Goal: Information Seeking & Learning: Learn about a topic

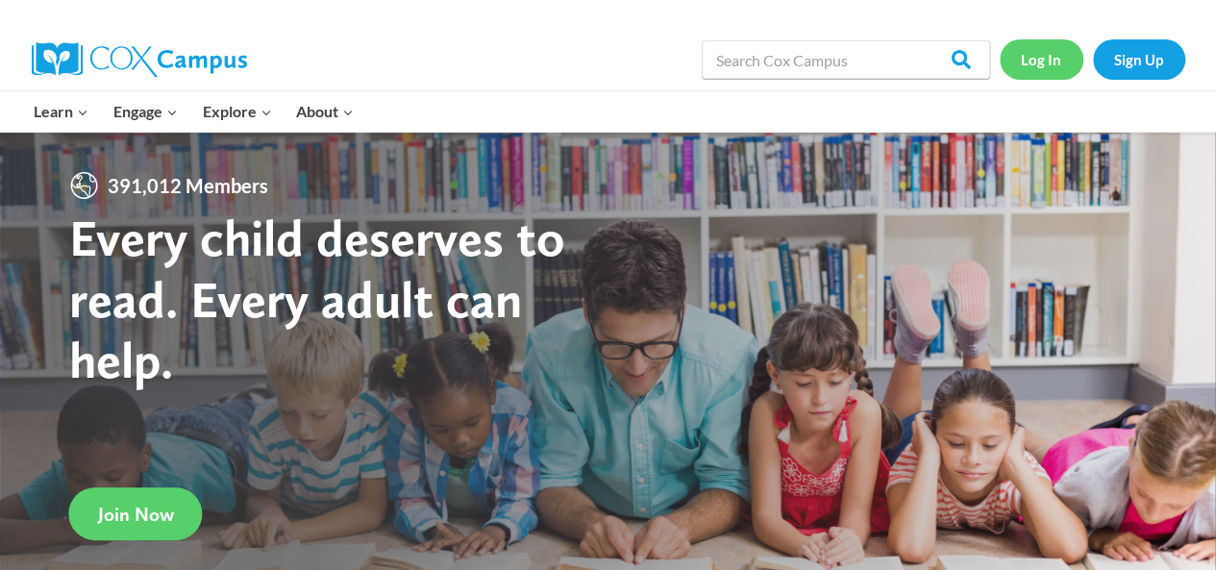
drag, startPoint x: 0, startPoint y: 0, endPoint x: 1048, endPoint y: 61, distance: 1049.3
click at [1048, 61] on link "Log In" at bounding box center [1041, 58] width 84 height 39
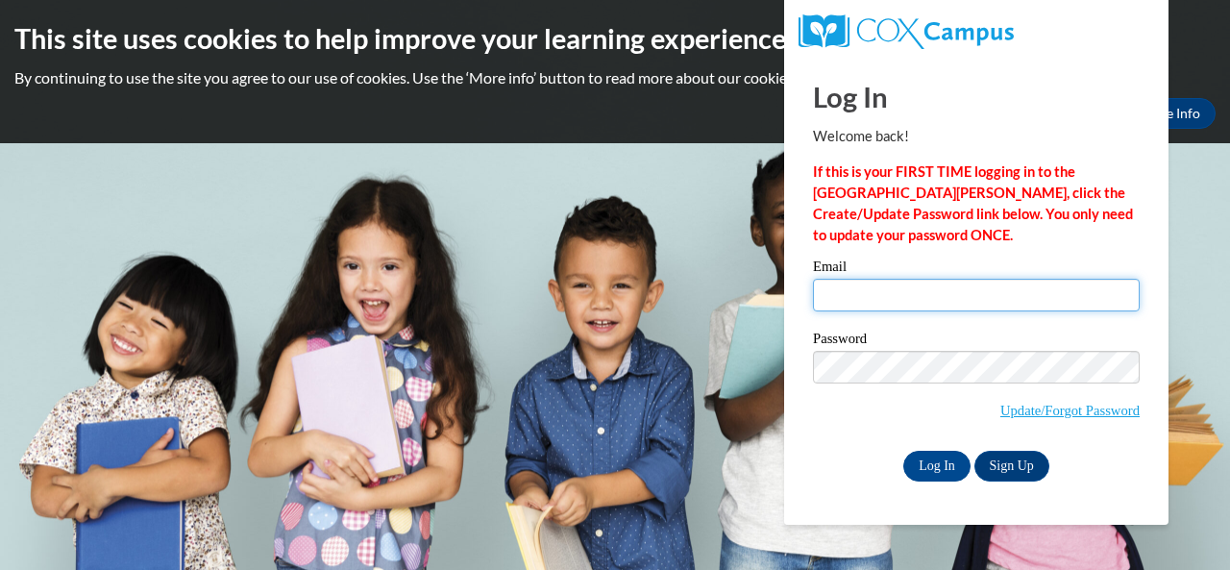
drag, startPoint x: 975, startPoint y: 295, endPoint x: 965, endPoint y: 283, distance: 15.6
click at [975, 295] on input "Email" at bounding box center [976, 295] width 327 height 33
type input "e049609@muscogee.k12.ga.us"
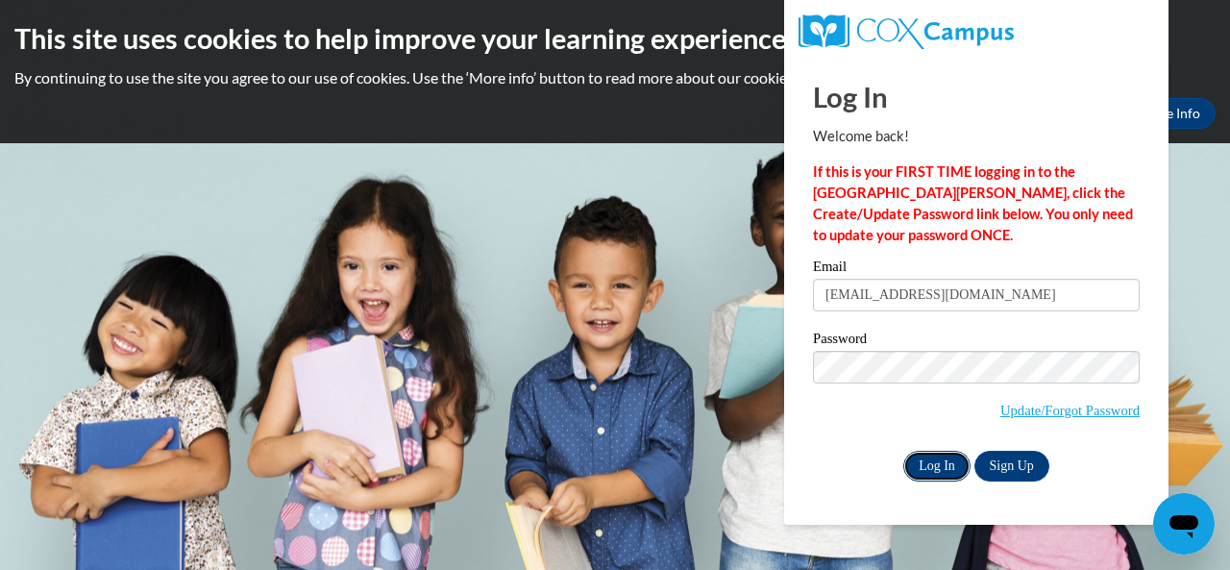
click at [936, 464] on input "Log In" at bounding box center [936, 466] width 67 height 31
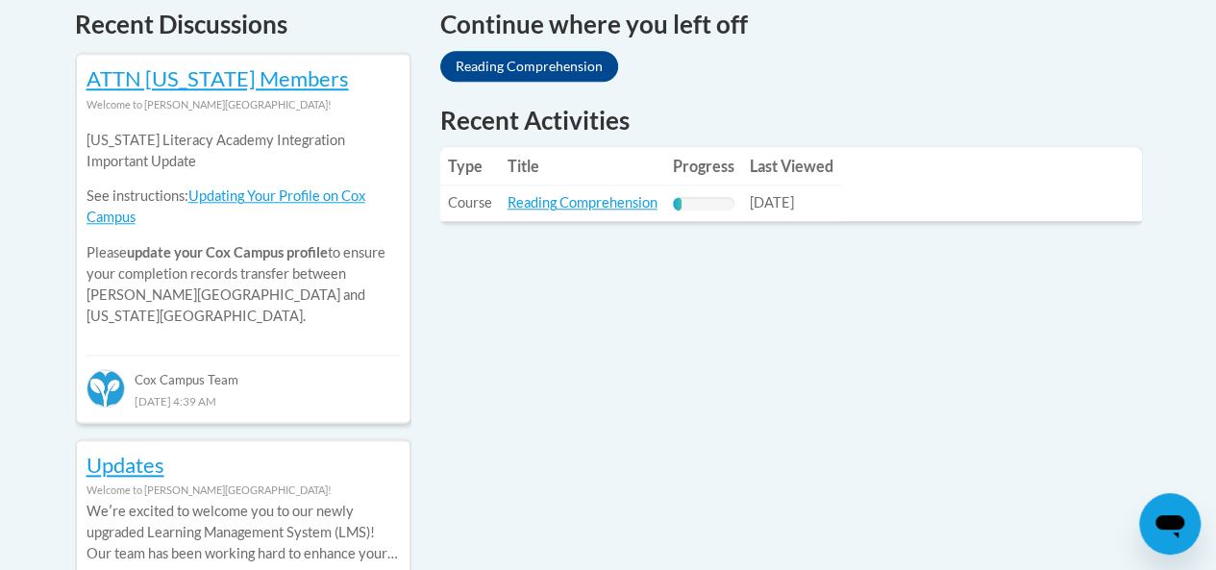
scroll to position [842, 0]
click at [623, 204] on link "Reading Comprehension" at bounding box center [582, 201] width 150 height 16
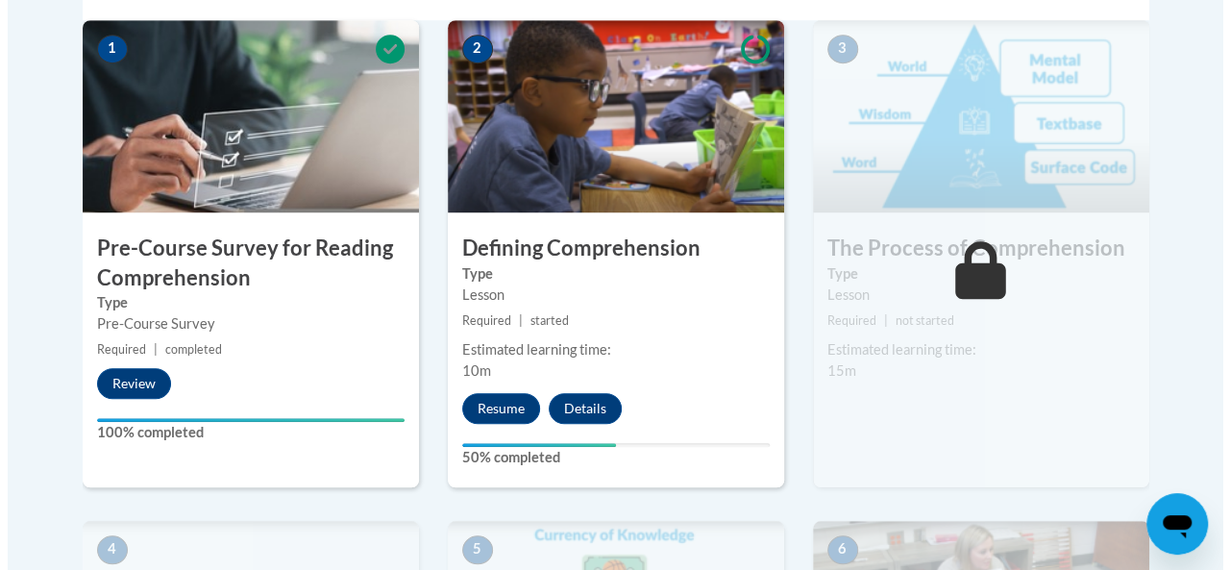
scroll to position [655, 0]
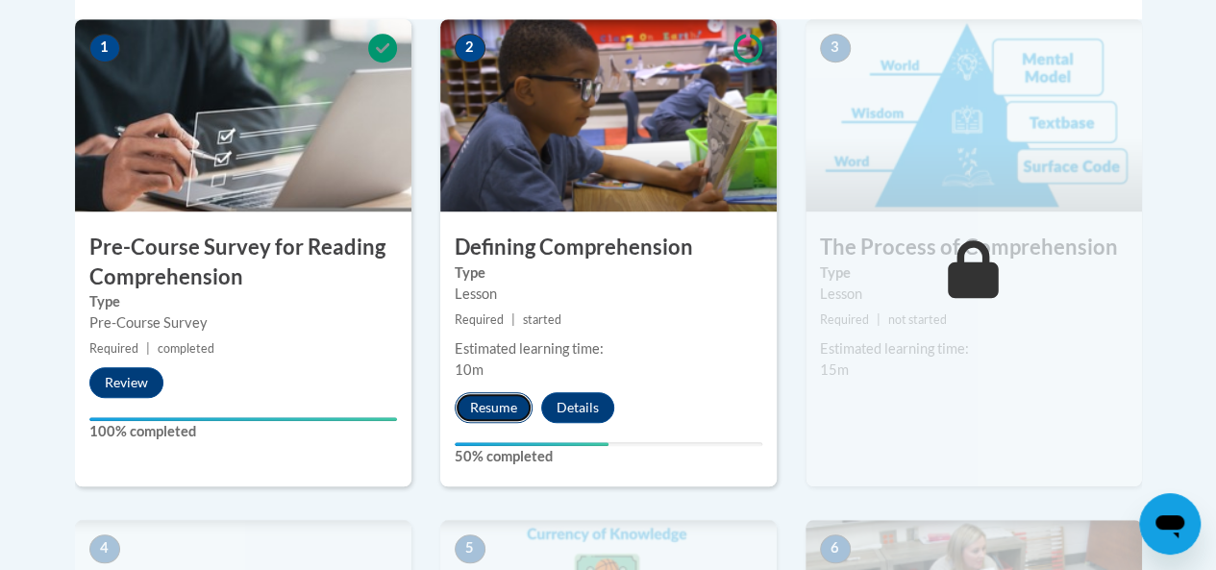
click at [483, 408] on button "Resume" at bounding box center [494, 407] width 78 height 31
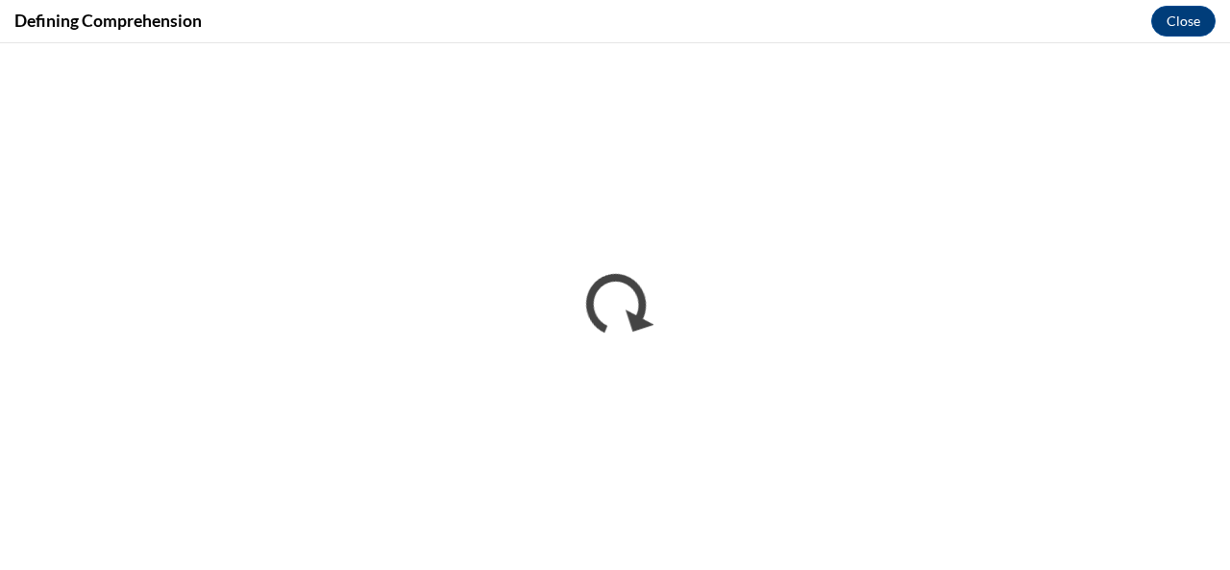
scroll to position [0, 0]
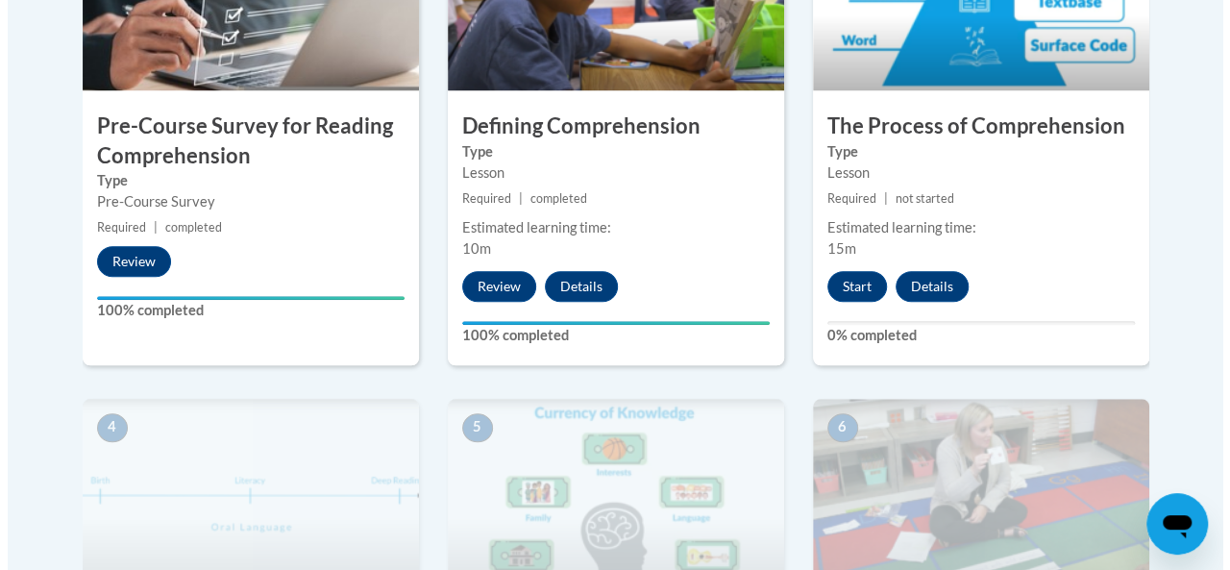
scroll to position [771, 0]
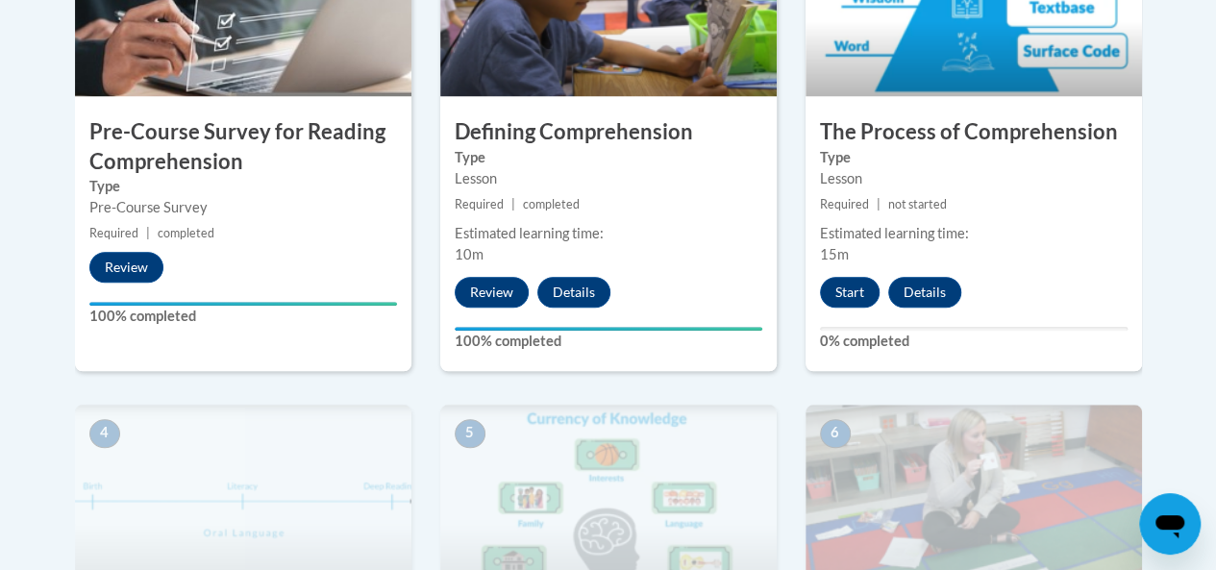
click at [1071, 84] on img at bounding box center [973, 0] width 336 height 192
click at [836, 287] on button "Start" at bounding box center [850, 292] width 60 height 31
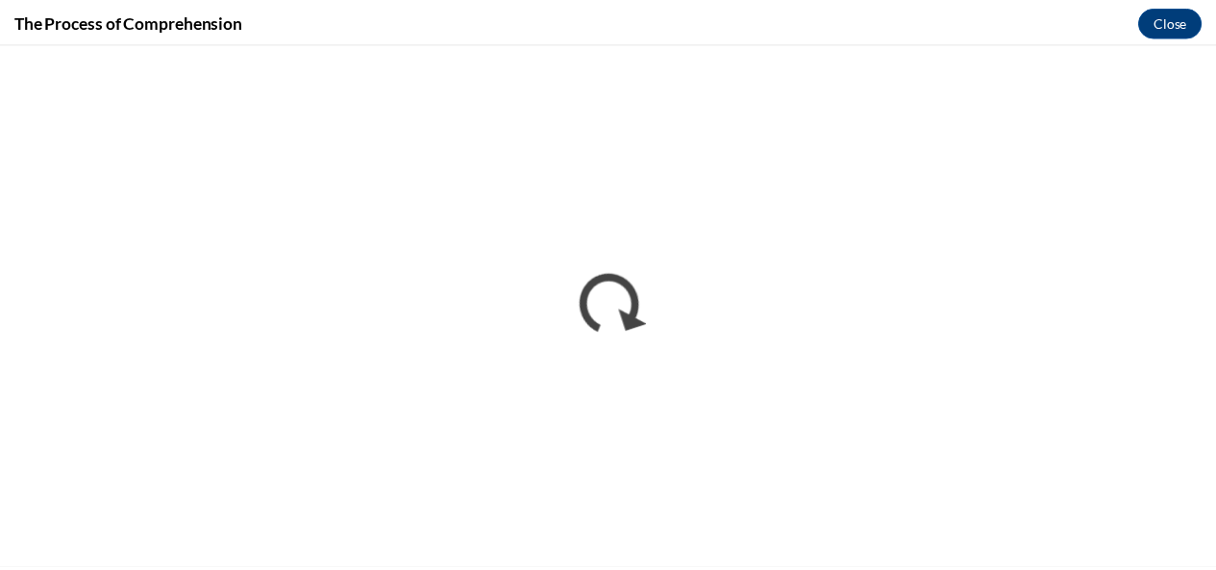
scroll to position [0, 0]
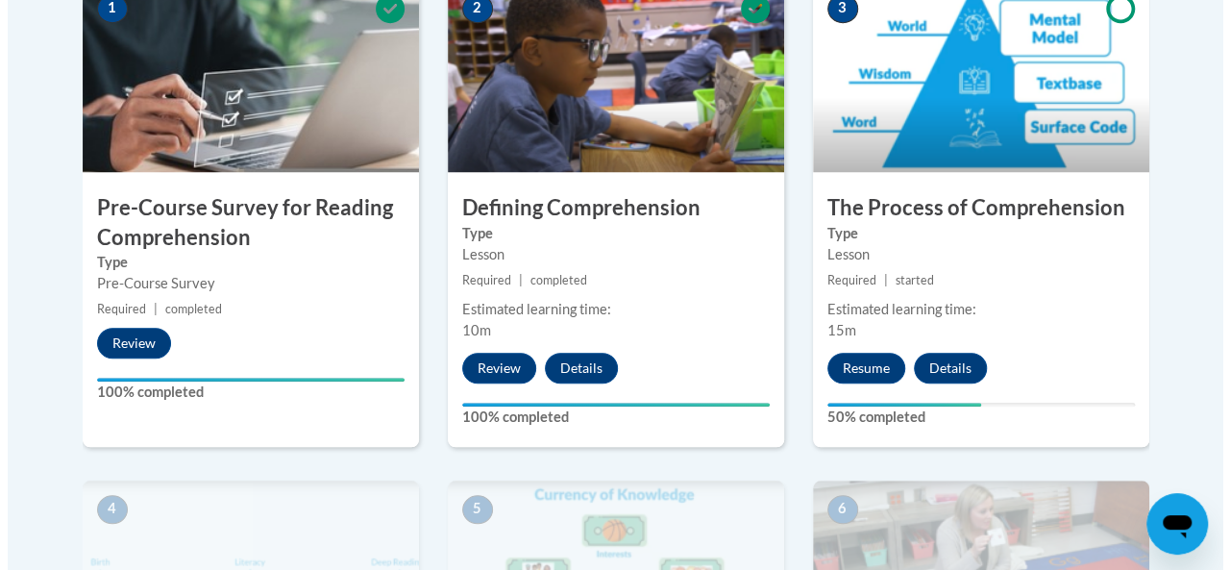
scroll to position [708, 0]
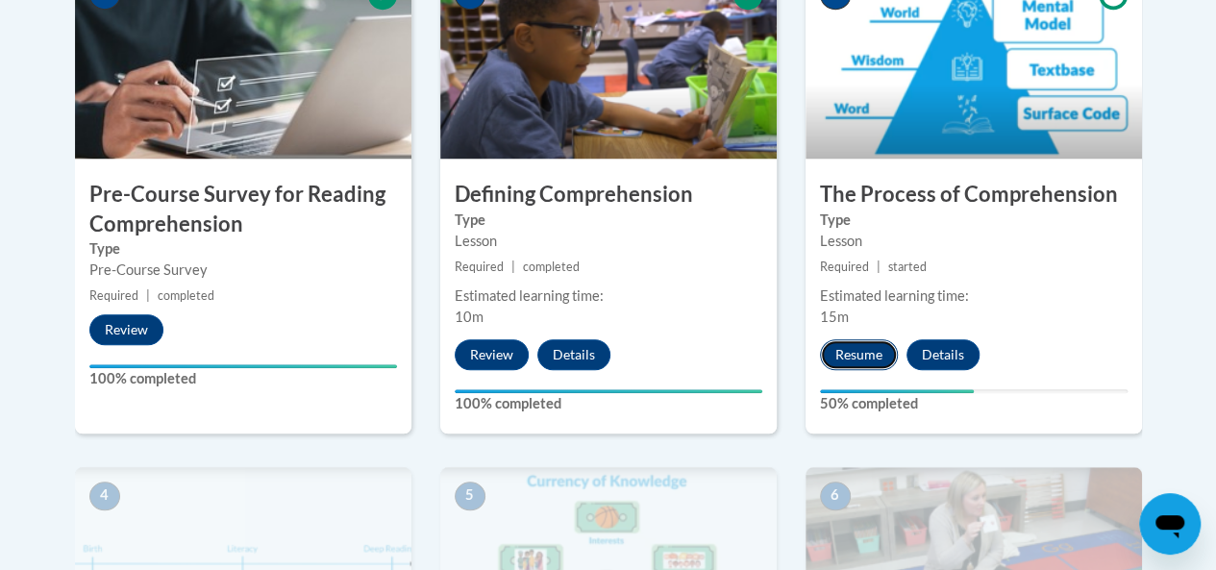
click at [868, 357] on button "Resume" at bounding box center [859, 354] width 78 height 31
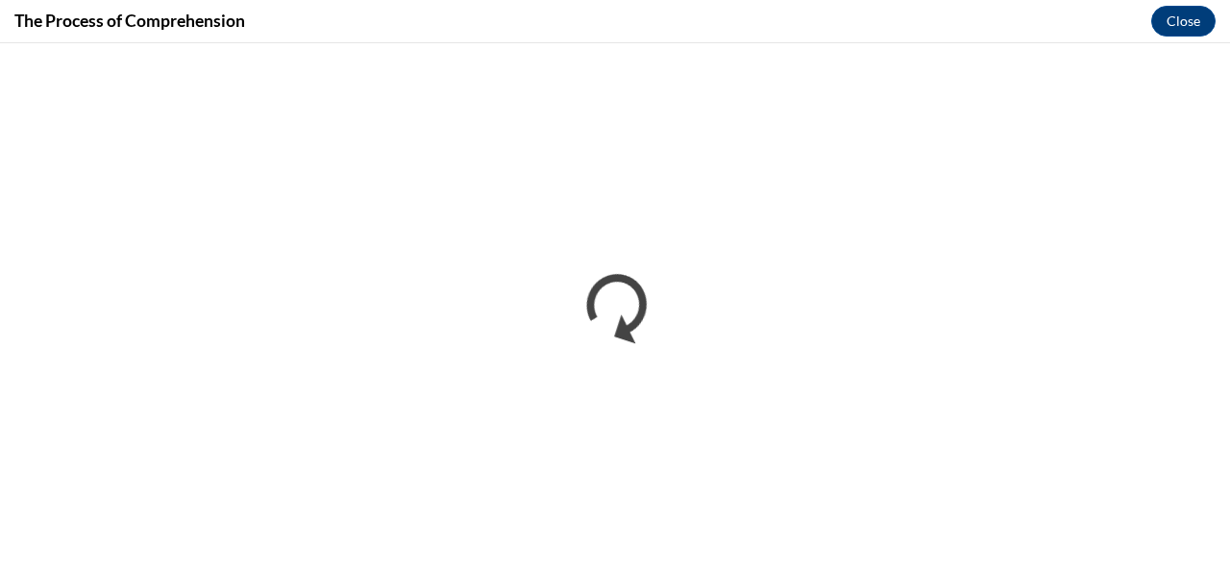
scroll to position [0, 0]
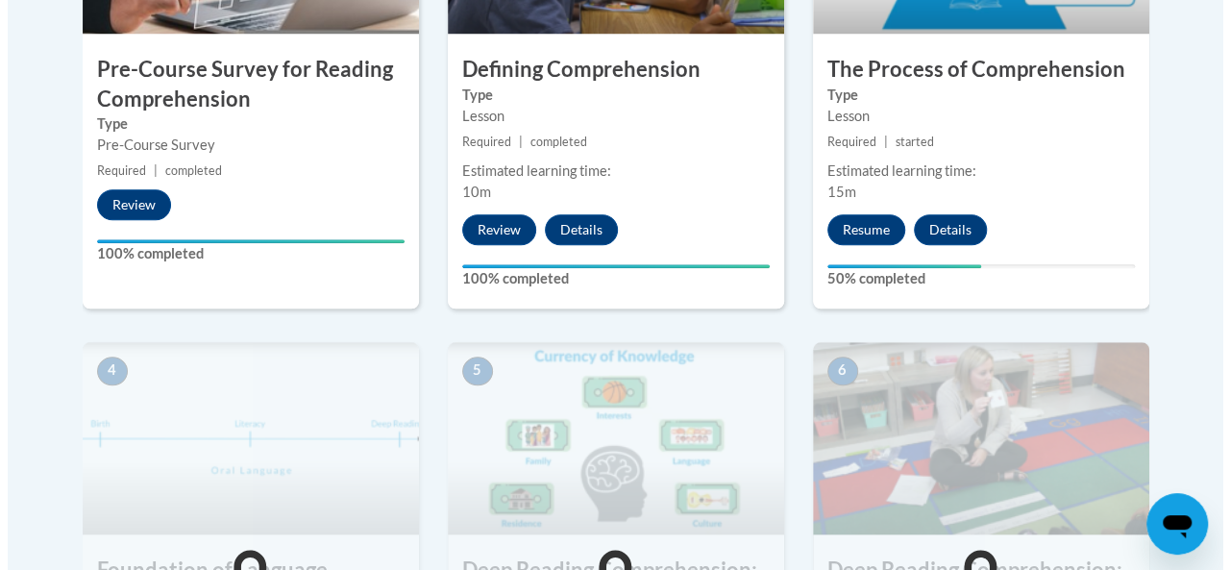
scroll to position [852, 0]
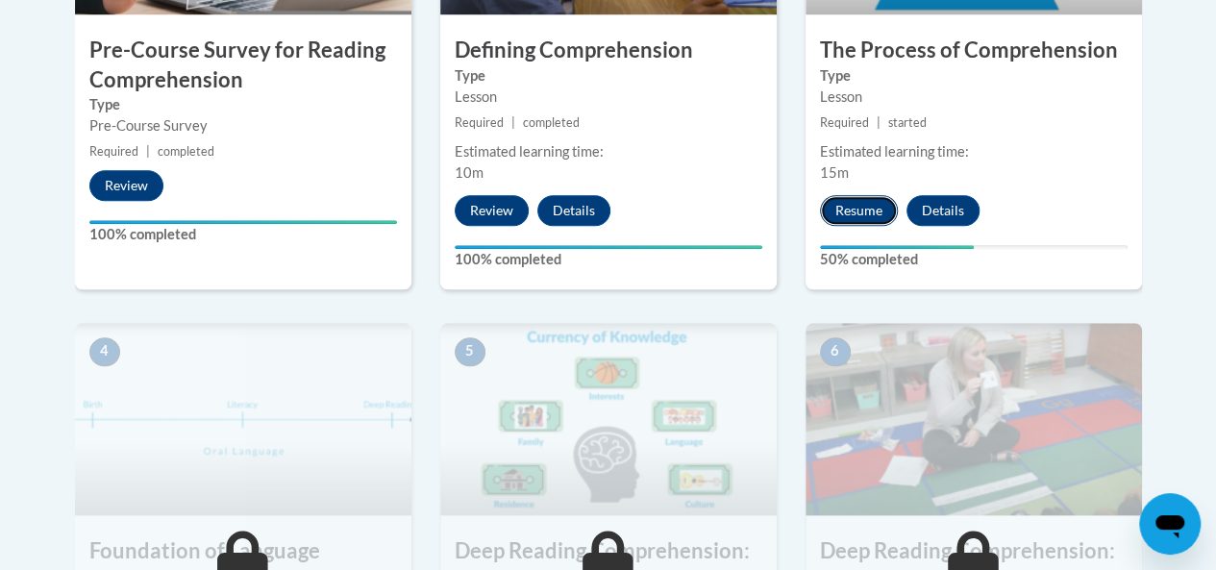
click at [867, 210] on button "Resume" at bounding box center [859, 210] width 78 height 31
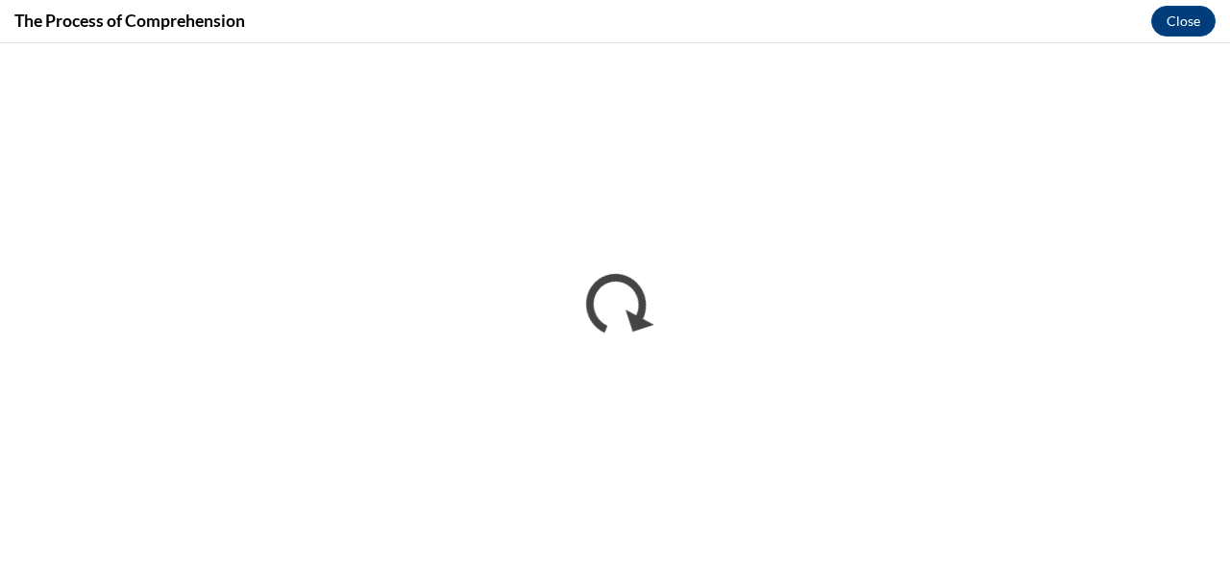
scroll to position [0, 0]
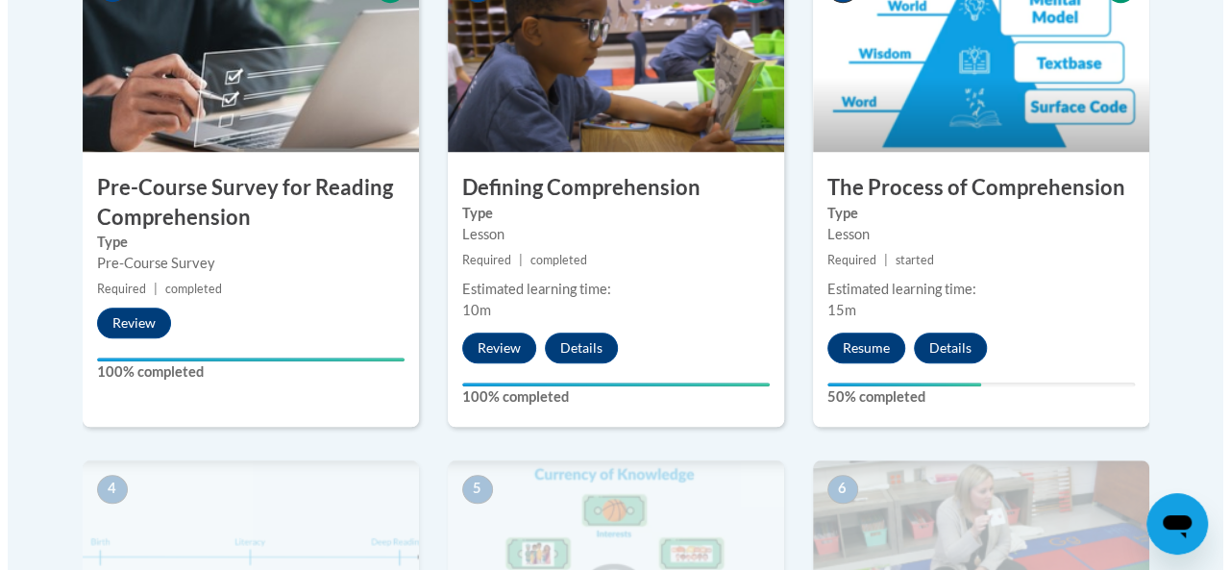
scroll to position [717, 0]
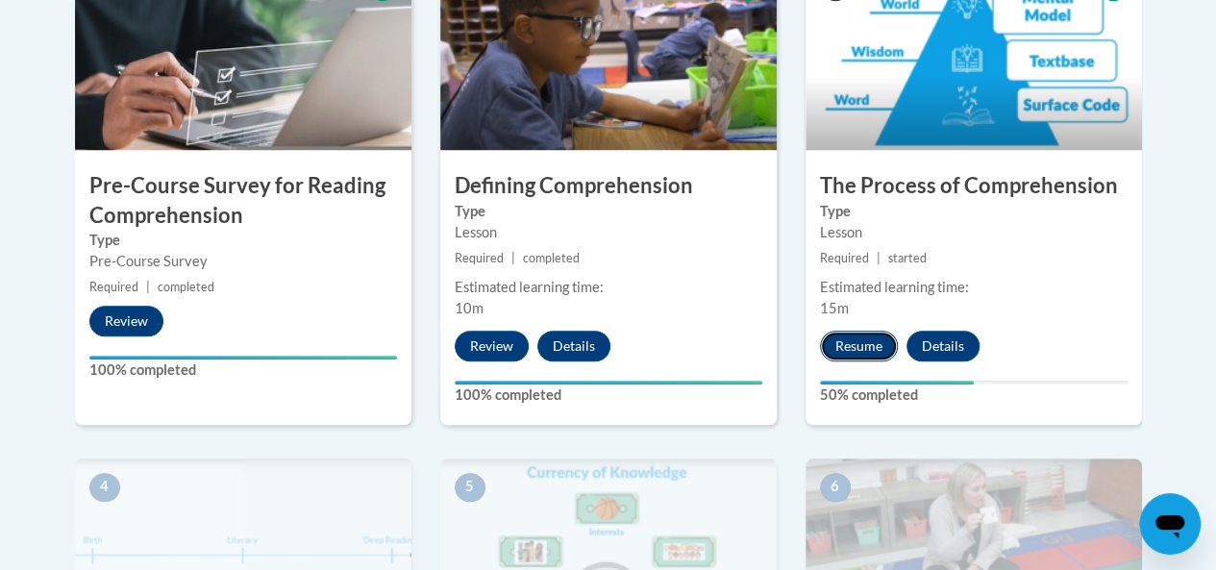
click at [854, 352] on button "Resume" at bounding box center [859, 346] width 78 height 31
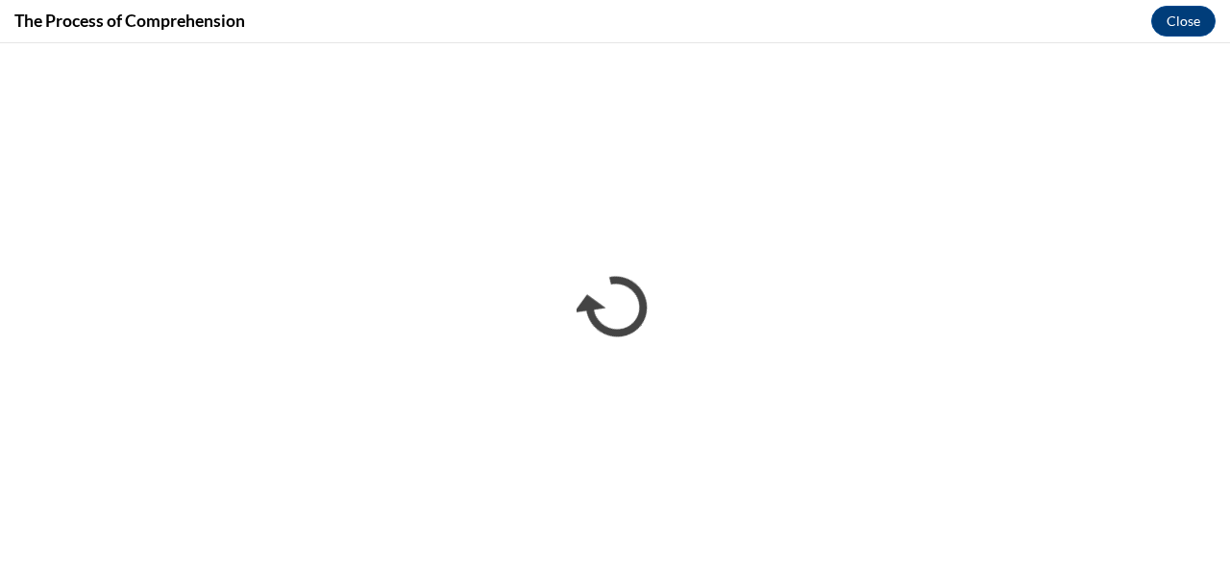
scroll to position [0, 0]
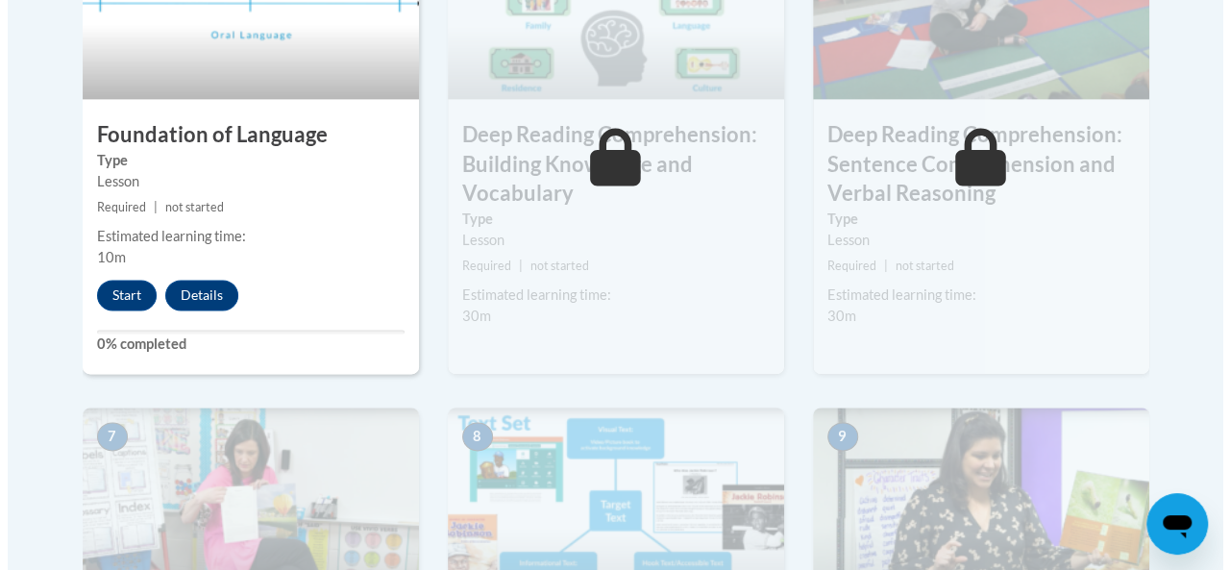
scroll to position [1269, 0]
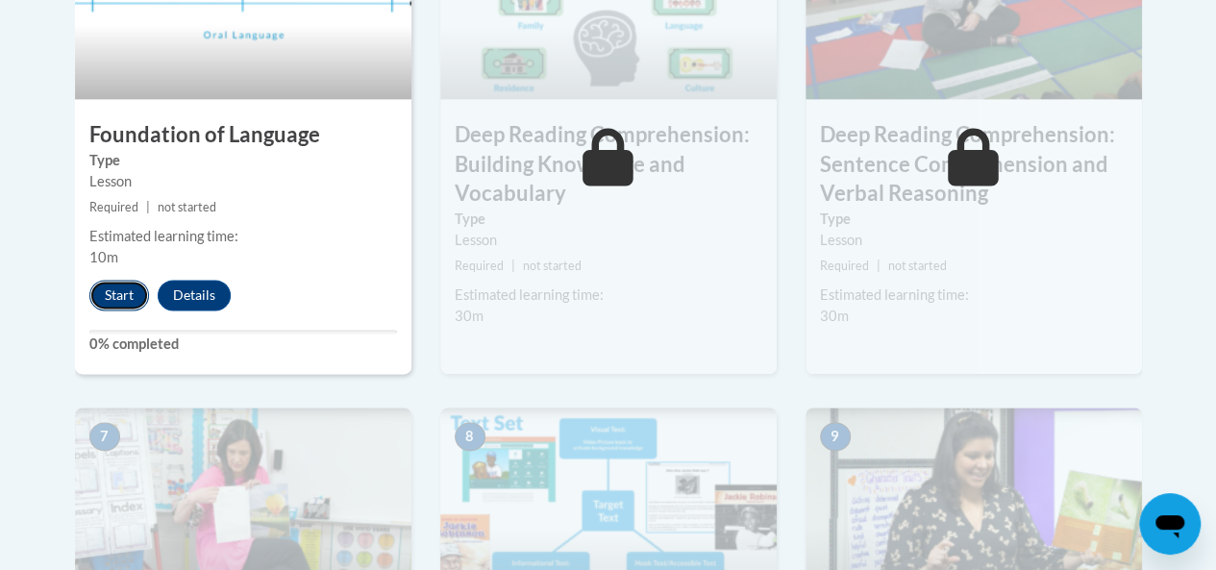
click at [123, 300] on button "Start" at bounding box center [119, 295] width 60 height 31
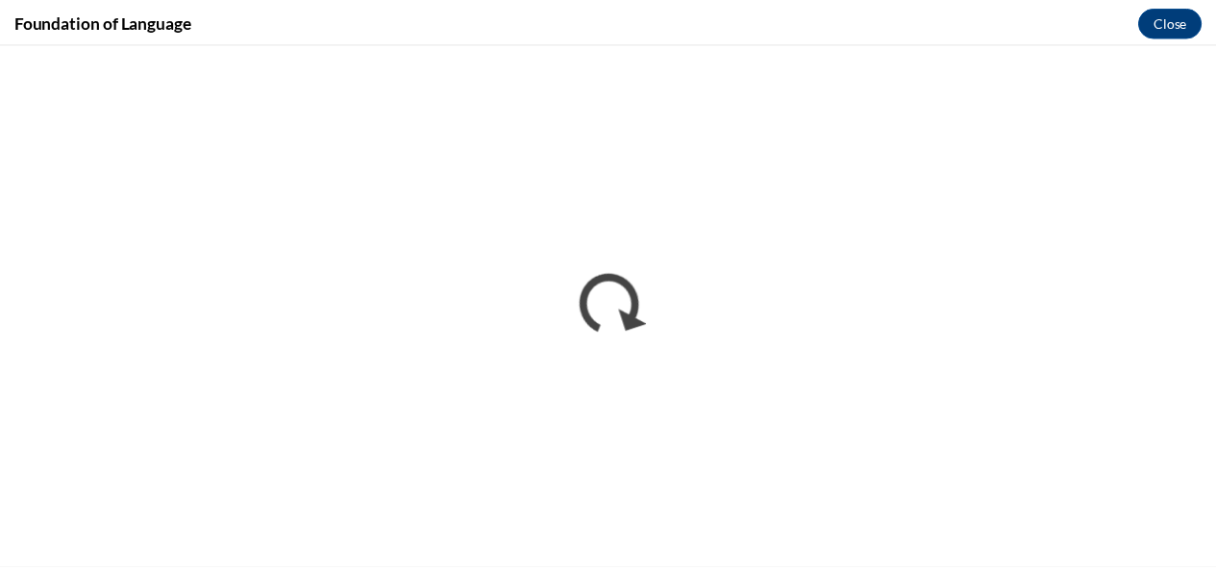
scroll to position [0, 0]
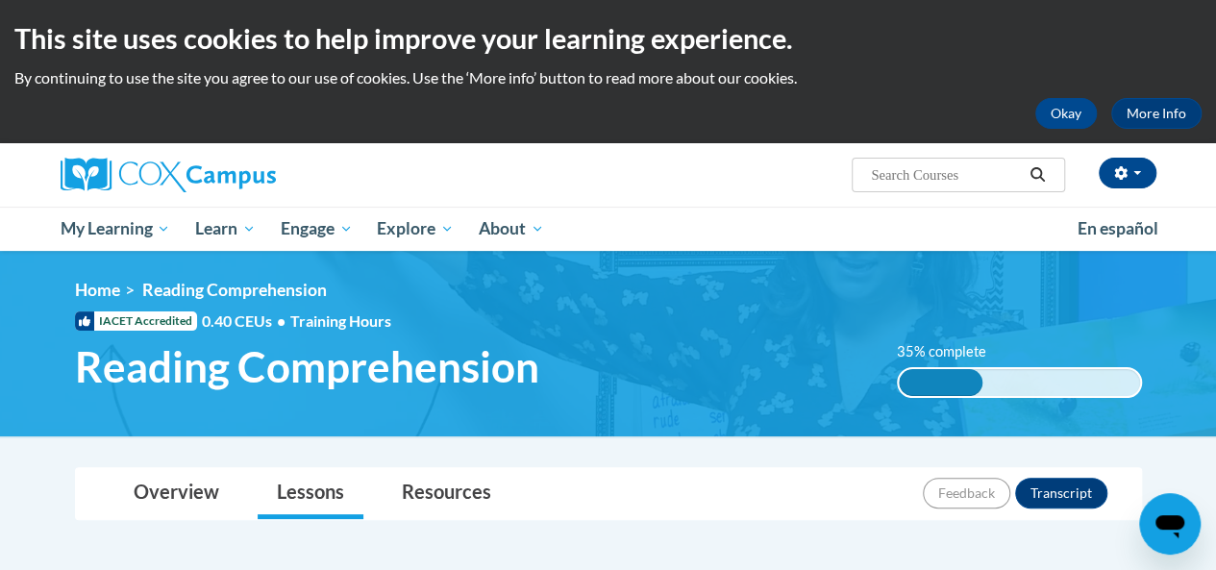
click at [670, 479] on div "Overview Lessons Resources Feedback Transcript" at bounding box center [608, 493] width 1036 height 51
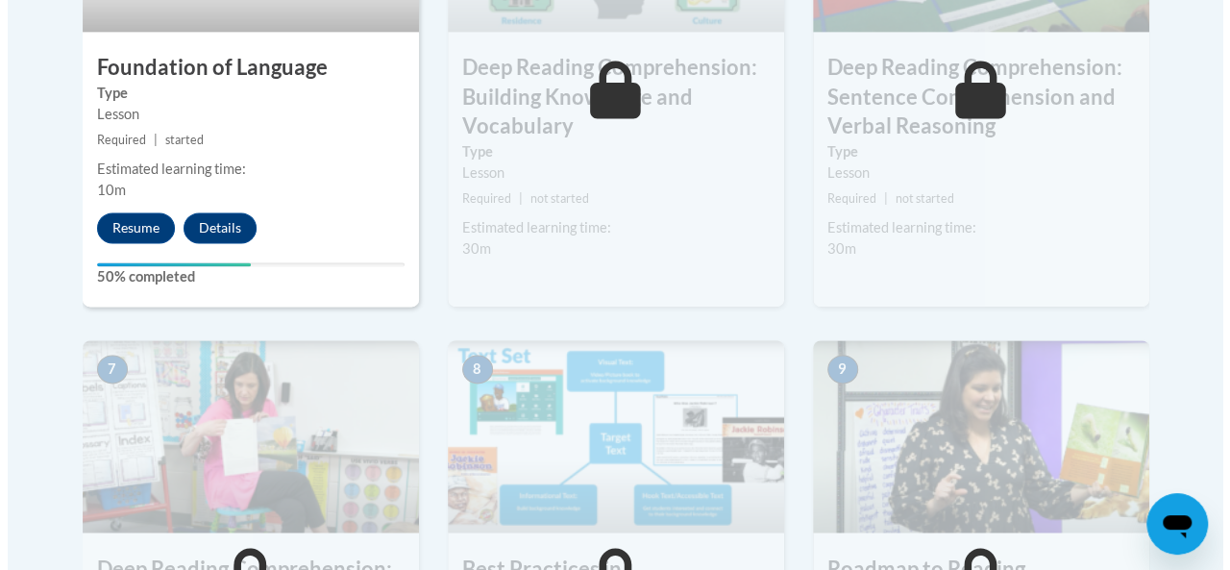
scroll to position [1338, 0]
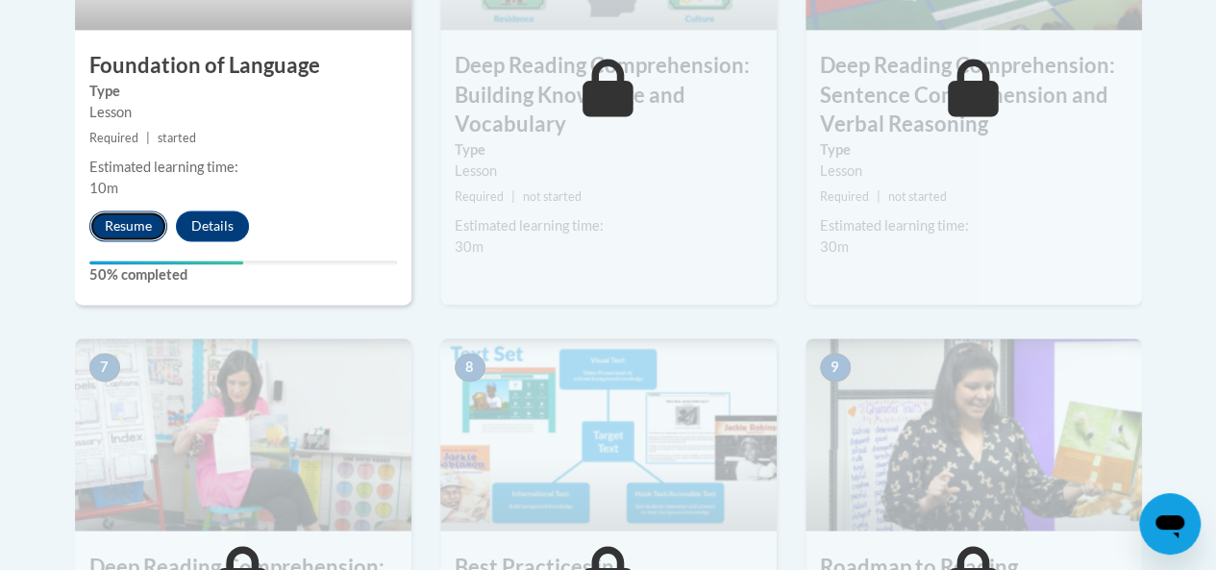
click at [135, 218] on button "Resume" at bounding box center [128, 225] width 78 height 31
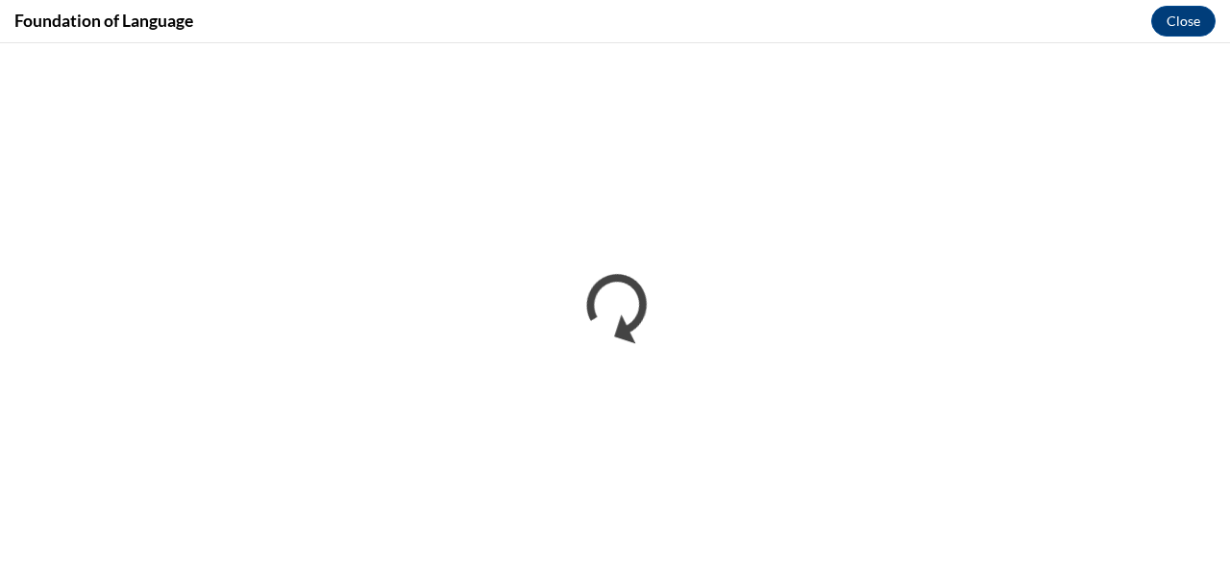
scroll to position [0, 0]
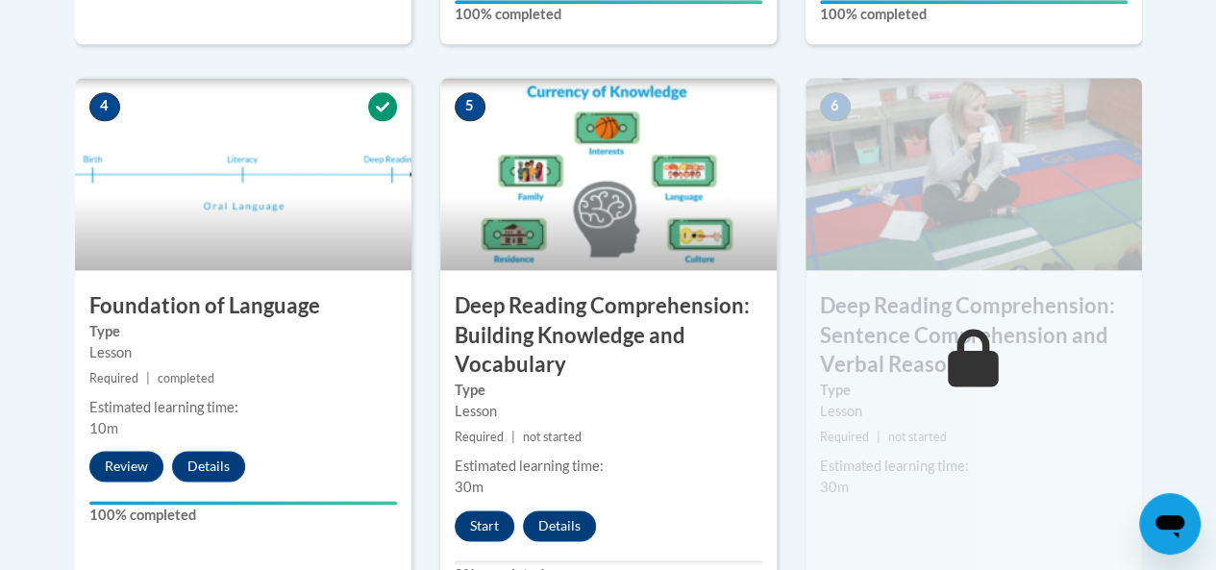
scroll to position [1096, 0]
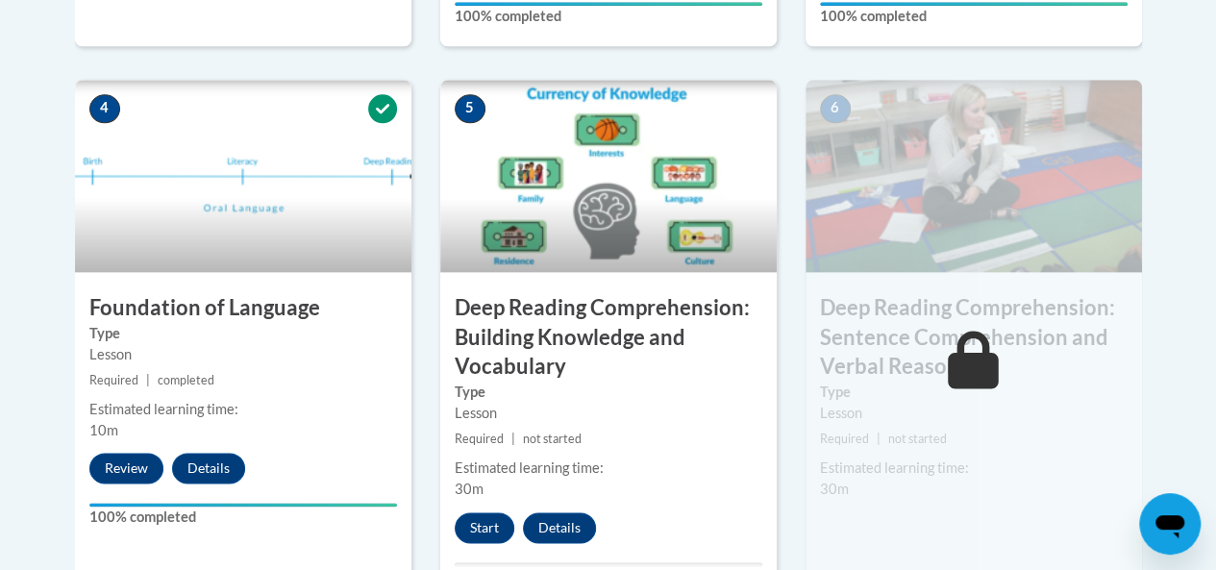
click at [650, 236] on img at bounding box center [608, 176] width 336 height 192
click at [529, 516] on button "Details" at bounding box center [559, 527] width 73 height 31
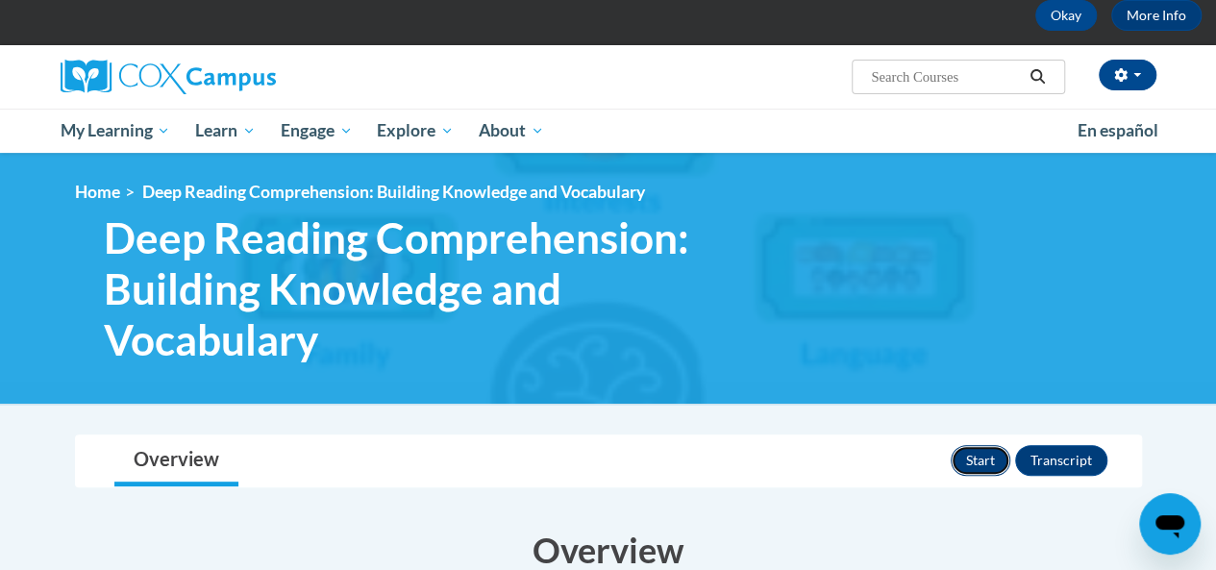
click at [1005, 448] on button "Start" at bounding box center [980, 460] width 60 height 31
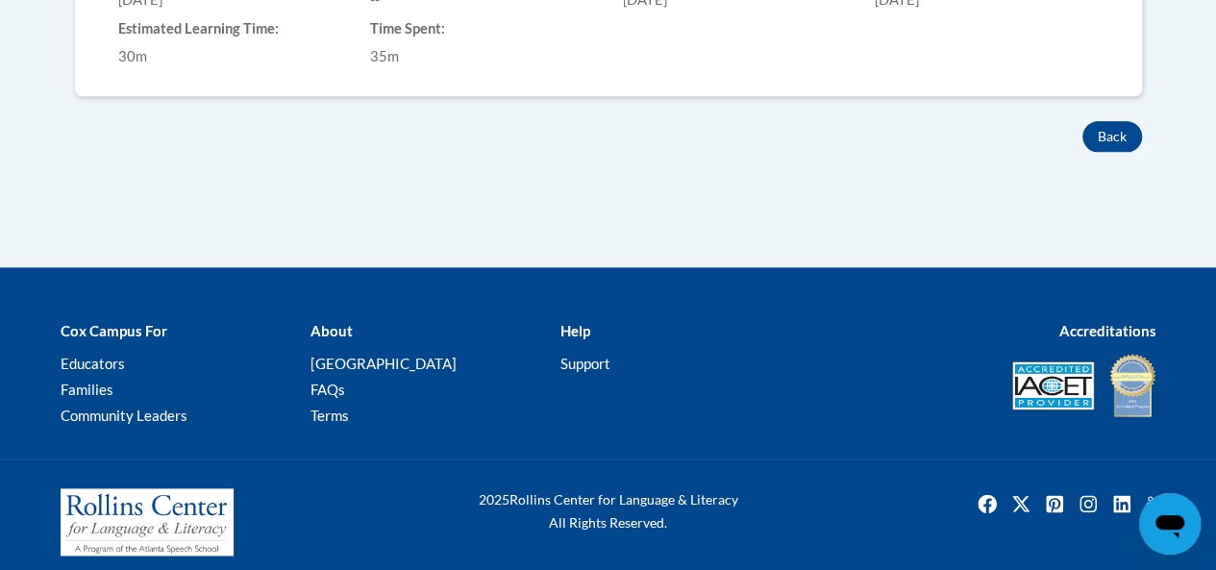
scroll to position [1053, 0]
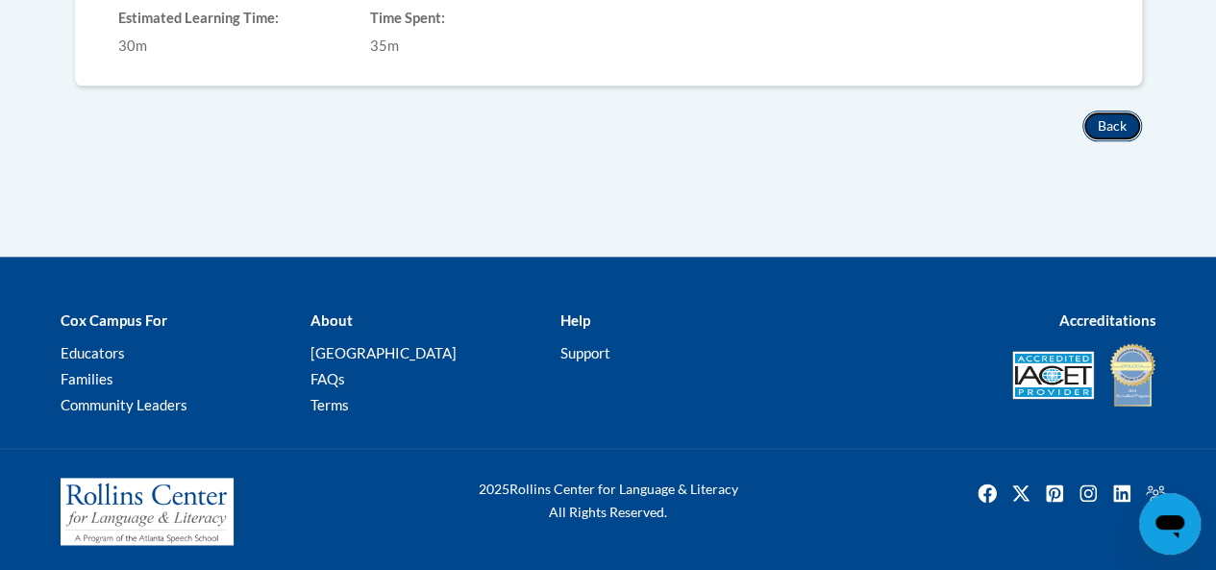
click at [1111, 134] on button "Back" at bounding box center [1112, 126] width 60 height 31
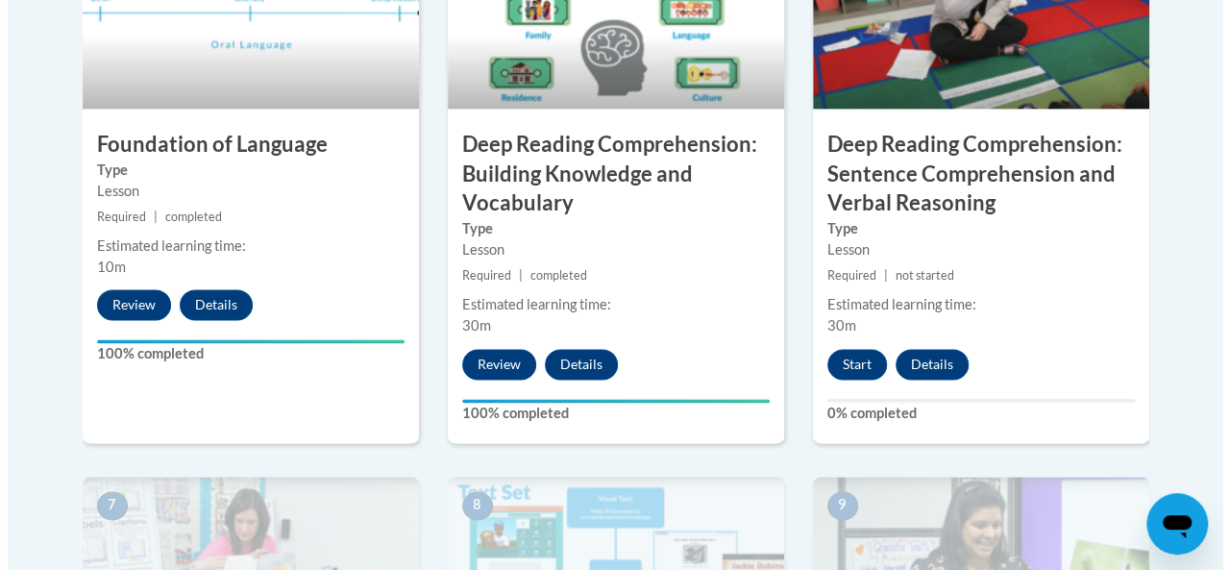
scroll to position [1263, 0]
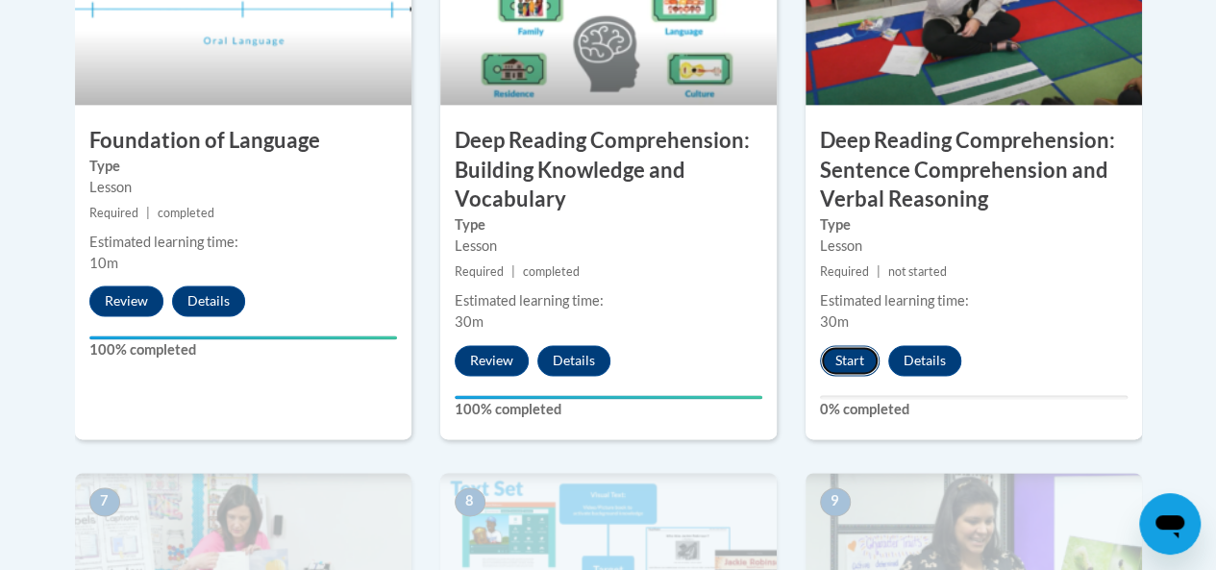
click at [842, 360] on button "Start" at bounding box center [850, 360] width 60 height 31
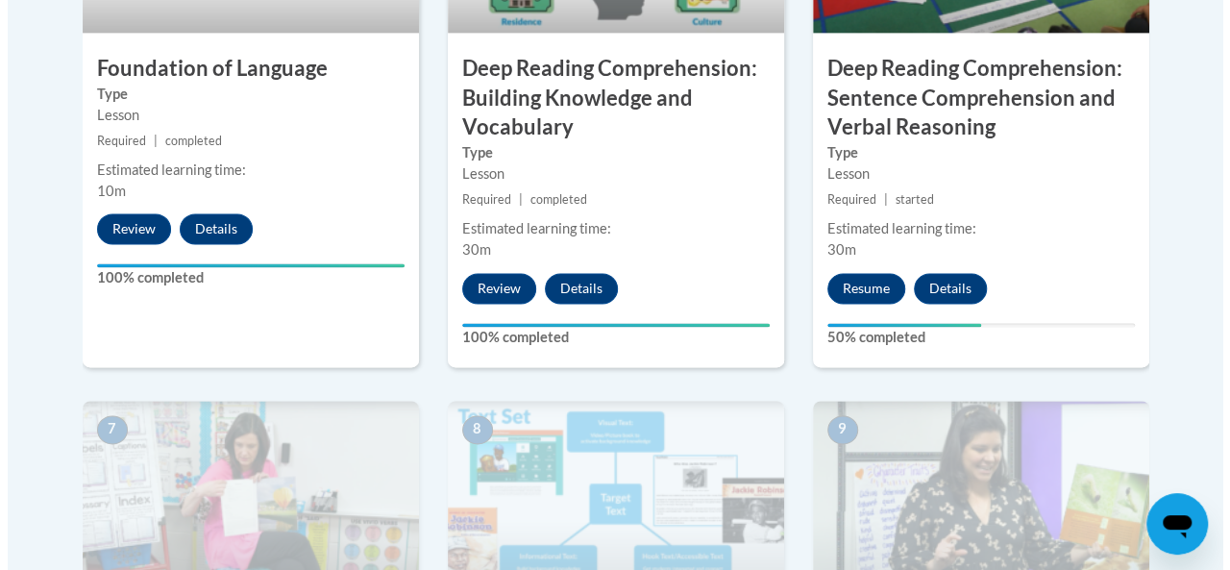
scroll to position [1349, 0]
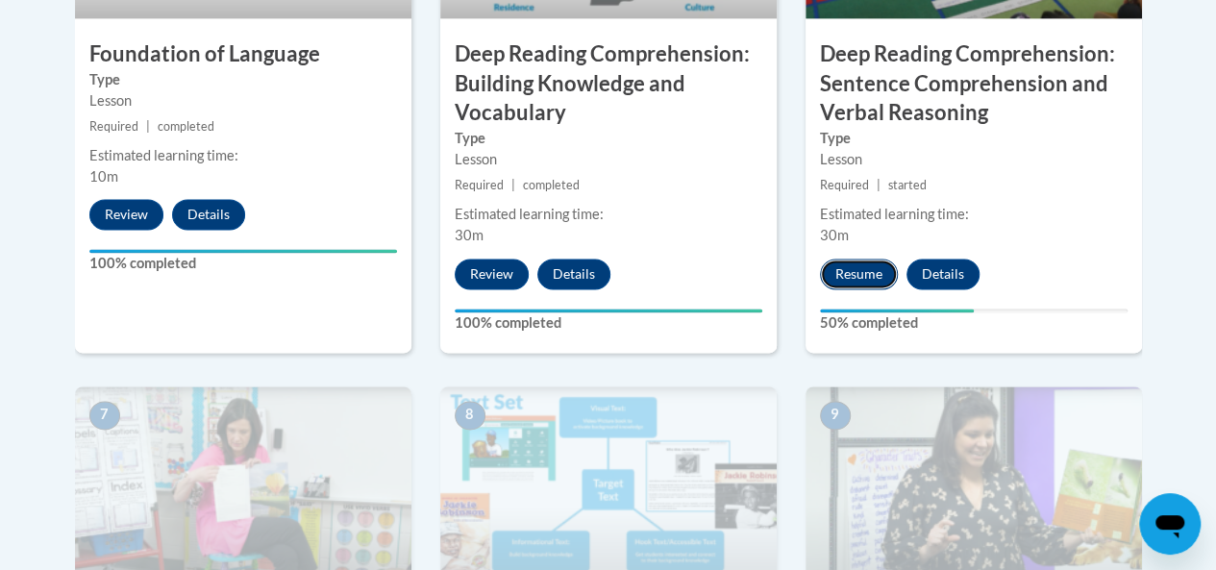
click at [871, 276] on button "Resume" at bounding box center [859, 274] width 78 height 31
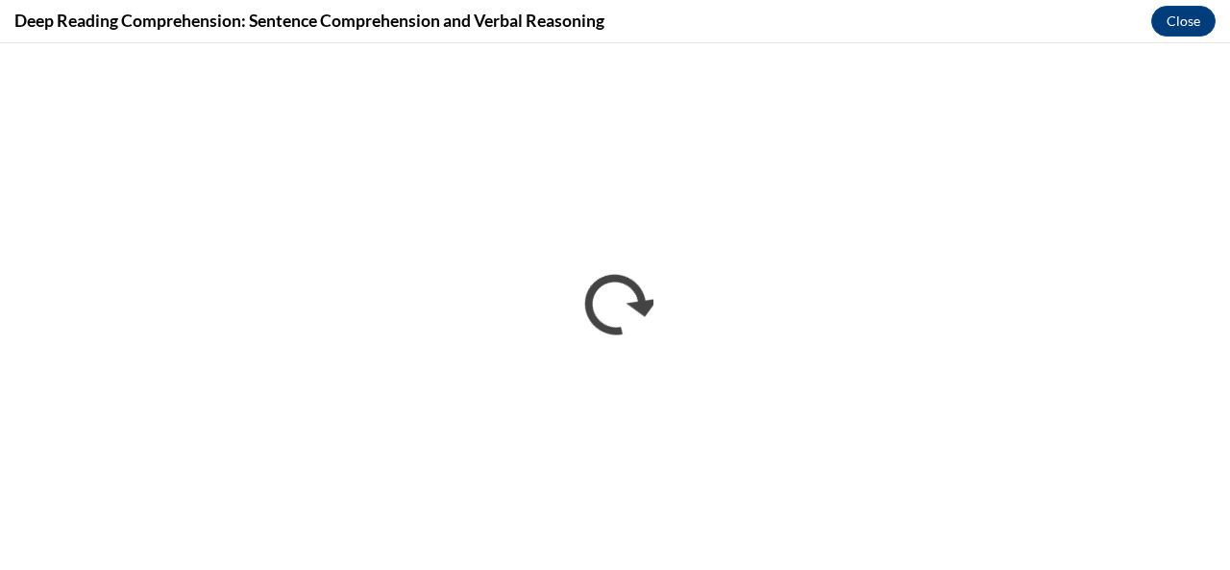
scroll to position [0, 0]
